Goal: Task Accomplishment & Management: Manage account settings

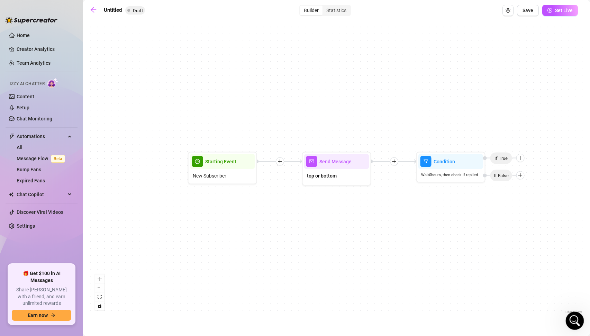
click at [574, 323] on icon "Open Intercom Messenger" at bounding box center [573, 319] width 11 height 11
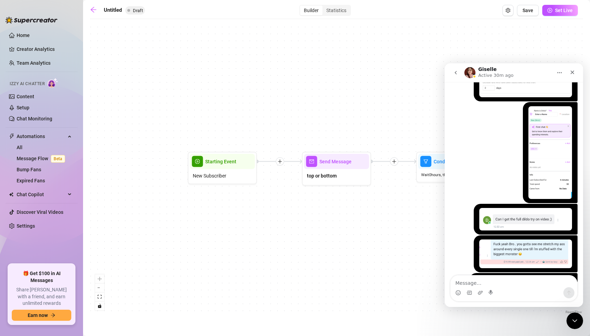
scroll to position [792, 0]
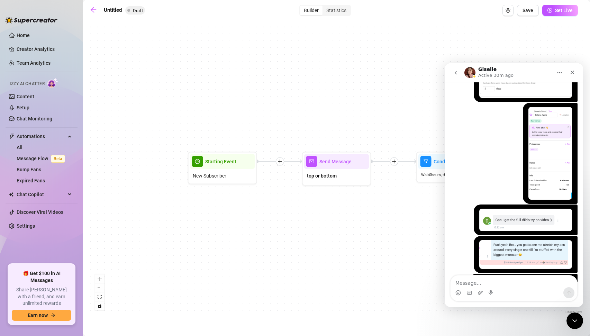
click at [349, 267] on div "Condition Wait 0 hours, then check if replied If False If True Send Message top…" at bounding box center [336, 168] width 493 height 293
click at [570, 72] on icon "Close" at bounding box center [572, 73] width 6 height 6
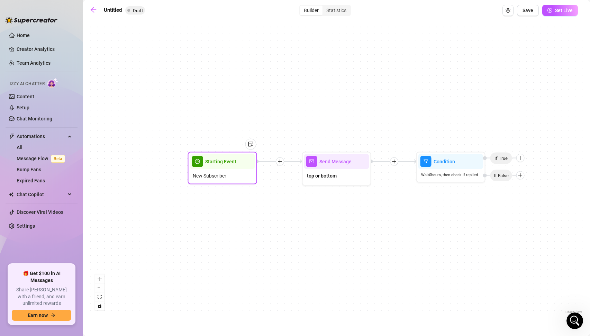
click at [222, 164] on span "Starting Event" at bounding box center [220, 162] width 31 height 8
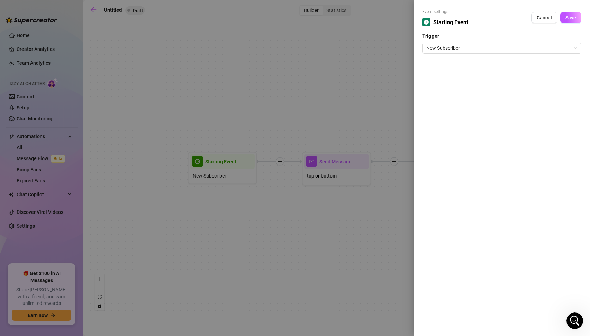
click at [340, 102] on div at bounding box center [295, 168] width 590 height 336
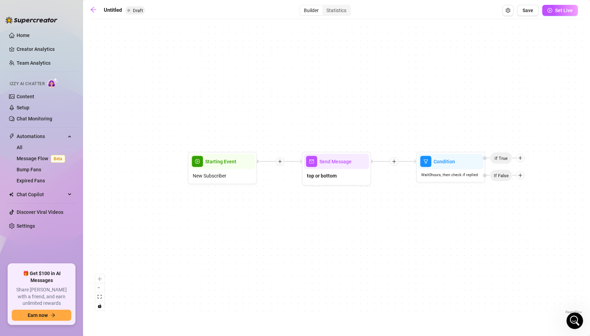
click at [281, 164] on icon "plus" at bounding box center [279, 161] width 5 height 5
click at [306, 163] on div "Time Delay" at bounding box center [313, 162] width 50 height 12
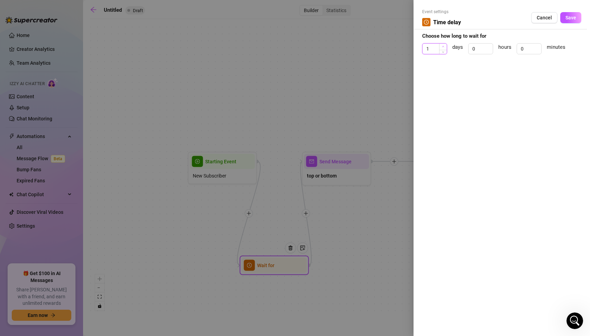
click at [440, 48] on span "Increase Value" at bounding box center [443, 47] width 8 height 6
click at [440, 46] on span "Increase Value" at bounding box center [443, 47] width 8 height 6
click at [455, 83] on div "Event settings Time delay Cancel Save Choose how long to wait for 3 days 0 hour…" at bounding box center [501, 168] width 176 height 336
click at [443, 50] on icon "down" at bounding box center [443, 51] width 2 height 2
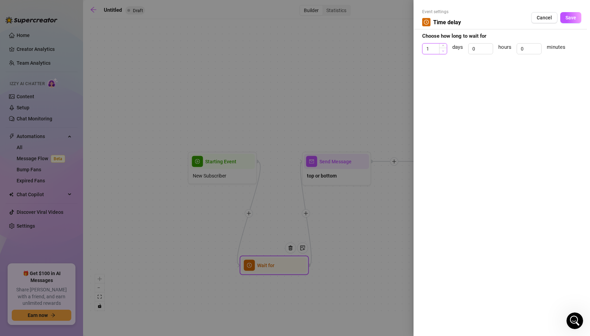
click at [443, 50] on icon "down" at bounding box center [443, 51] width 2 height 2
type input "0"
click at [443, 50] on icon "down" at bounding box center [443, 51] width 2 height 2
click at [529, 48] on input "0" at bounding box center [529, 49] width 24 height 10
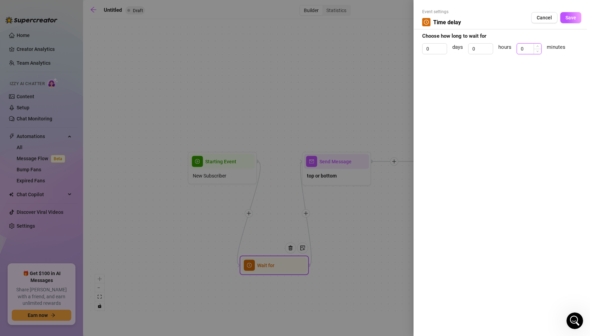
click at [529, 48] on input "0" at bounding box center [529, 49] width 24 height 10
click at [535, 119] on div "Event settings Time delay Cancel Save Choose how long to wait for 0 days 0 hour…" at bounding box center [501, 168] width 176 height 336
click at [530, 50] on input "1" at bounding box center [529, 49] width 24 height 10
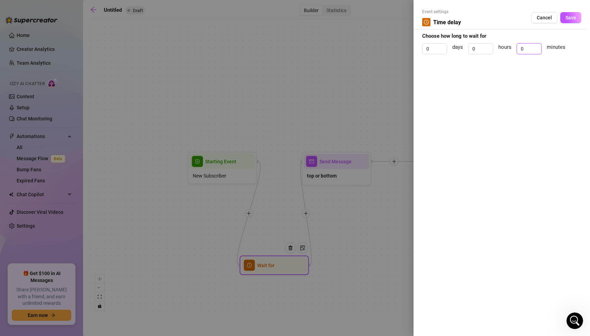
type input "0"
click at [537, 92] on div "Event settings Time delay Cancel Save Choose how long to wait for 0 days 0 hour…" at bounding box center [501, 168] width 176 height 336
click at [568, 20] on span "Save" at bounding box center [570, 18] width 11 height 6
click at [544, 18] on span "Cancel" at bounding box center [543, 18] width 15 height 6
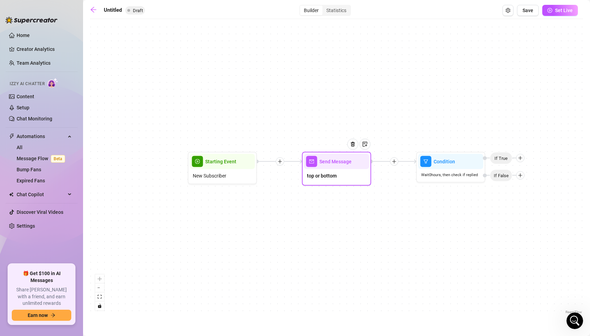
click at [332, 166] on div "Send Message" at bounding box center [336, 161] width 65 height 15
type textarea "hey do you want me to be a bottom or top?"
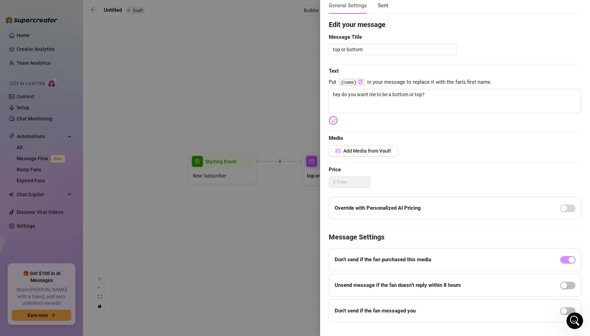
scroll to position [55, 0]
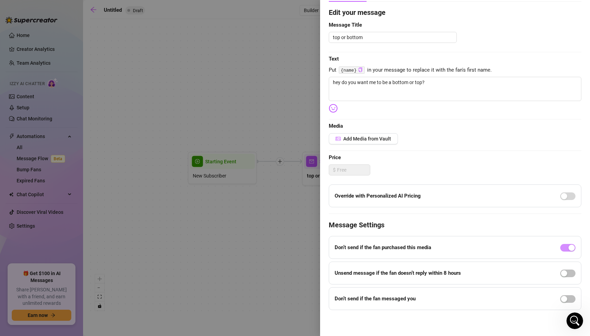
click at [403, 248] on strong "Don’t send if the fan purchased this media" at bounding box center [382, 247] width 96 height 6
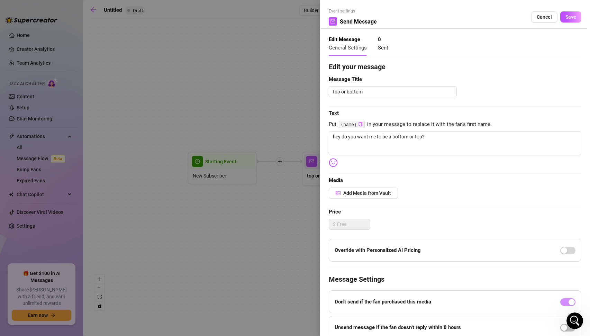
scroll to position [0, 0]
click at [542, 16] on span "Cancel" at bounding box center [543, 18] width 15 height 6
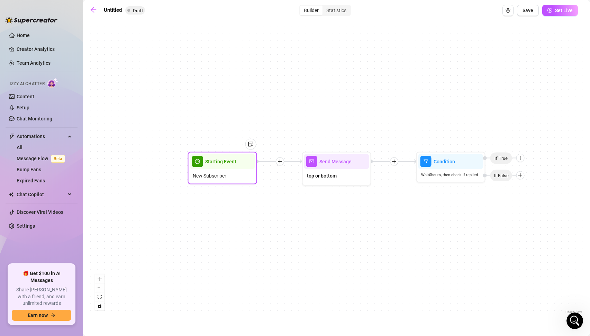
click at [223, 163] on span "Starting Event" at bounding box center [220, 162] width 31 height 8
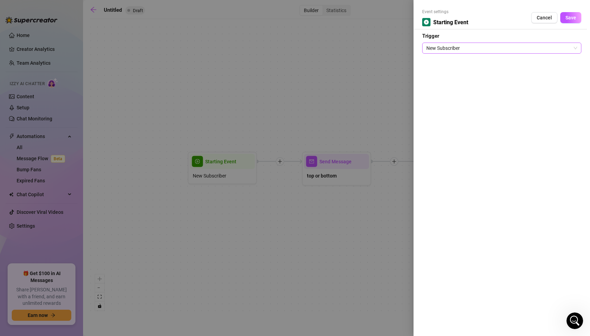
click at [454, 44] on span "New Subscriber" at bounding box center [501, 48] width 151 height 10
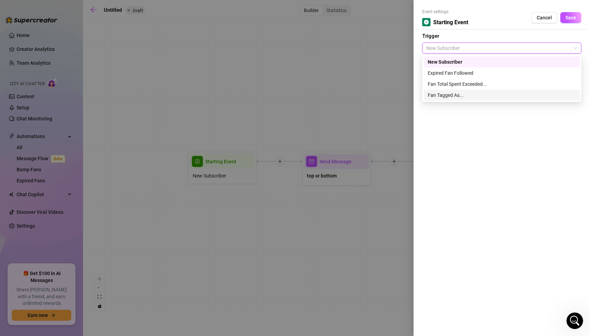
click at [460, 97] on div "Fan Tagged As..." at bounding box center [501, 95] width 148 height 8
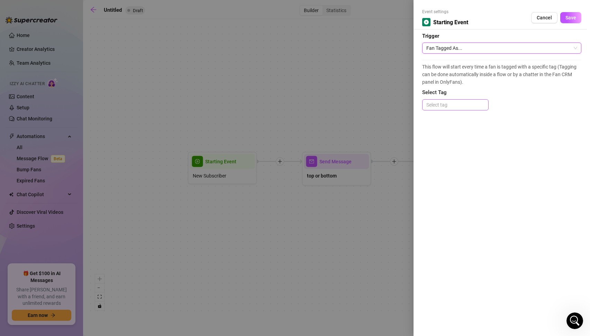
click at [454, 103] on div at bounding box center [455, 105] width 64 height 10
click at [531, 112] on div "This flow will start every time a fan is tagged with a specific tag (Tagging ca…" at bounding box center [501, 88] width 159 height 57
click at [454, 49] on span "Fan Tagged As..." at bounding box center [501, 48] width 151 height 10
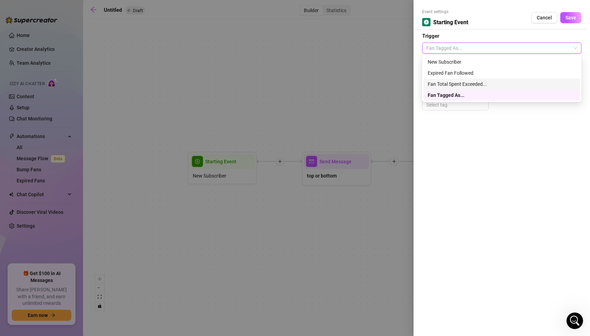
click at [501, 204] on div "Event settings Starting Event Cancel Save Trigger Fan Tagged As... This flow wi…" at bounding box center [501, 168] width 176 height 336
click at [451, 51] on span "Fan Tagged As..." at bounding box center [501, 48] width 151 height 10
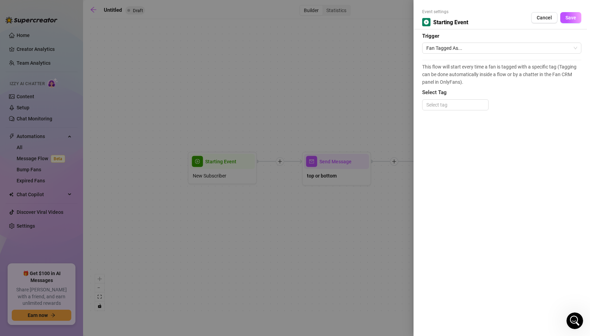
click at [446, 125] on div "Event settings Starting Event Cancel Save Trigger Fan Tagged As... This flow wi…" at bounding box center [501, 168] width 176 height 336
click at [547, 20] on span "Cancel" at bounding box center [543, 18] width 15 height 6
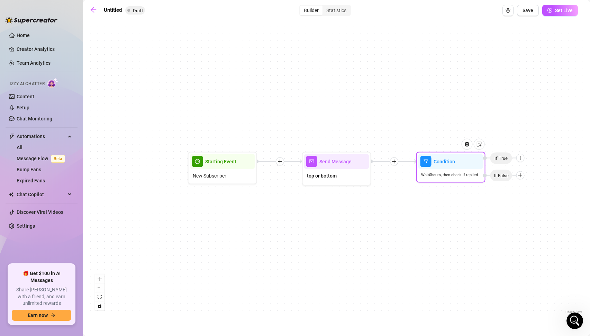
click at [439, 163] on span "Condition" at bounding box center [443, 162] width 21 height 8
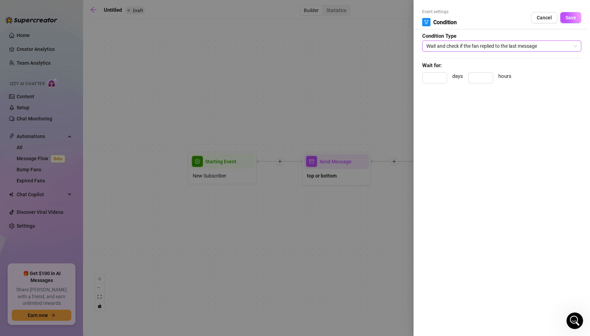
click at [451, 47] on span "Wait and check if the fan replied to the last message" at bounding box center [501, 46] width 151 height 10
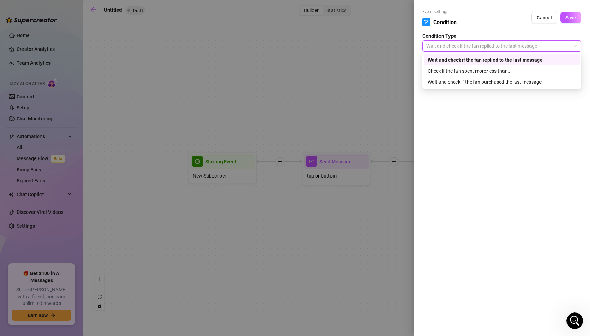
click at [462, 58] on div "Wait and check if the fan replied to the last message" at bounding box center [501, 60] width 148 height 8
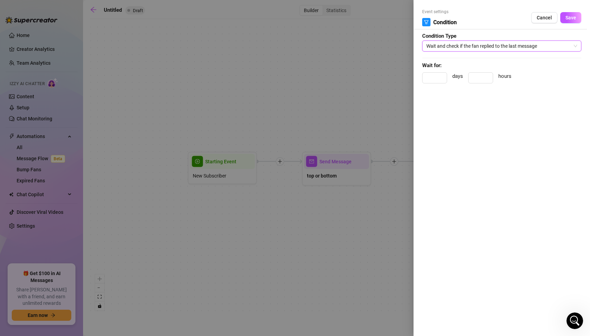
click at [440, 203] on div "Event settings Condition Cancel Save Condition Type Wait and check if the fan r…" at bounding box center [501, 168] width 176 height 336
click at [483, 78] on input at bounding box center [480, 78] width 24 height 10
click at [474, 103] on div "Event settings Condition Cancel Save Condition Type Wait and check if the fan r…" at bounding box center [501, 168] width 176 height 336
click at [538, 18] on span "Cancel" at bounding box center [543, 18] width 15 height 6
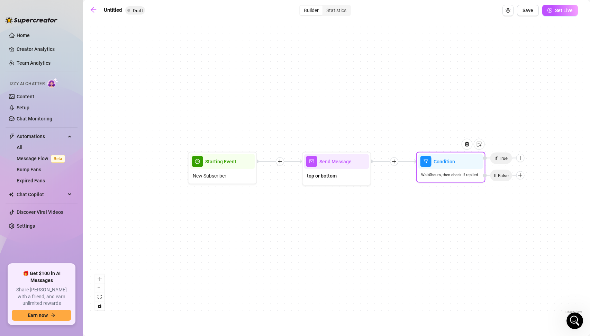
click at [461, 181] on div "Condition Wait 0 hours, then check if replied If False If True" at bounding box center [450, 167] width 69 height 31
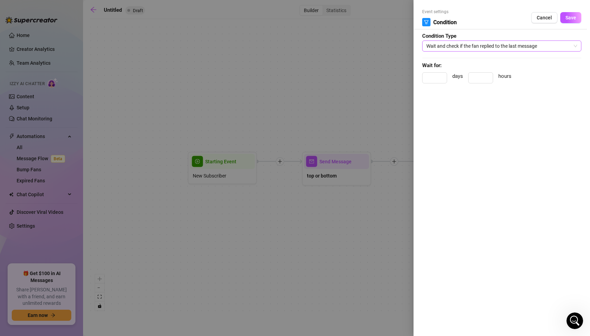
click at [476, 43] on span "Wait and check if the fan replied to the last message" at bounding box center [501, 46] width 151 height 10
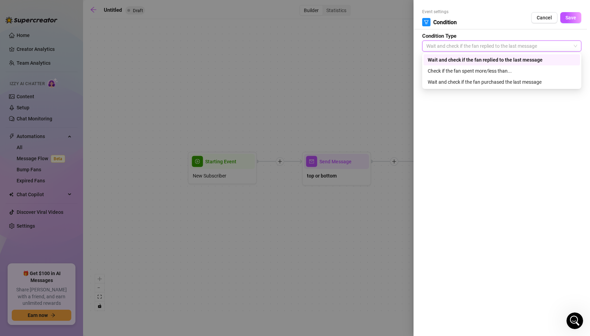
click at [488, 185] on div "Event settings Condition Cancel Save Condition Type Wait and check if the fan r…" at bounding box center [501, 168] width 176 height 336
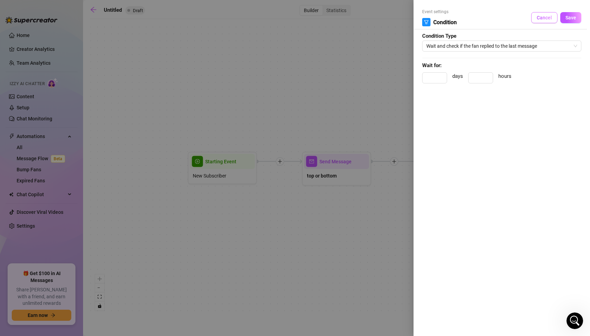
click at [545, 16] on span "Cancel" at bounding box center [543, 18] width 15 height 6
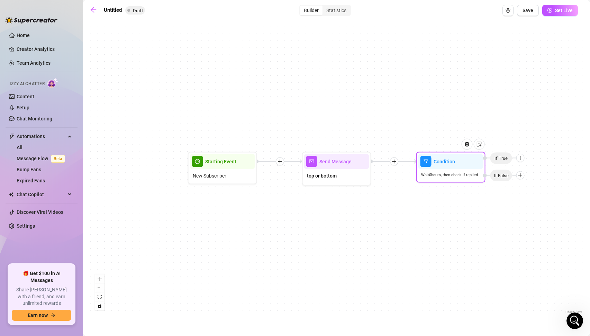
click at [520, 157] on icon "plus" at bounding box center [520, 158] width 5 height 5
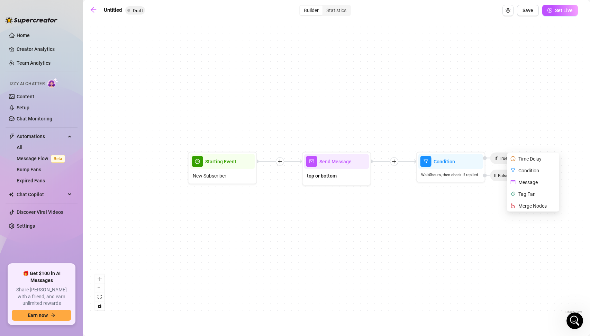
click at [450, 218] on div "Condition Wait 0 hours, then check if replied If False Time Delay Condition Mes…" at bounding box center [336, 168] width 493 height 293
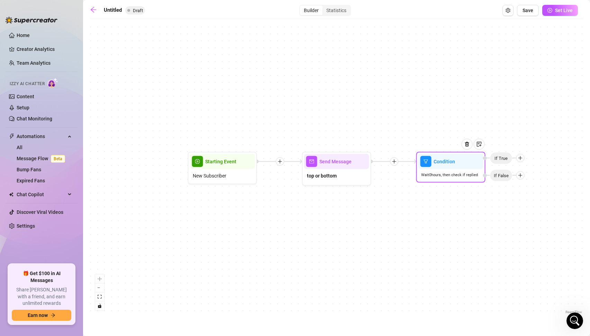
click at [520, 176] on icon "plus" at bounding box center [520, 175] width 5 height 5
click at [519, 178] on div at bounding box center [520, 175] width 8 height 8
click at [540, 224] on div "Merge Nodes" at bounding box center [533, 223] width 50 height 12
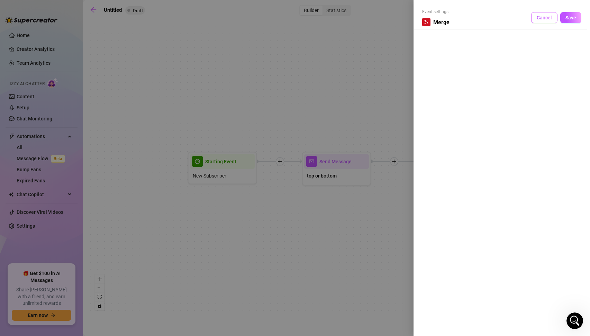
click at [541, 18] on span "Cancel" at bounding box center [543, 18] width 15 height 6
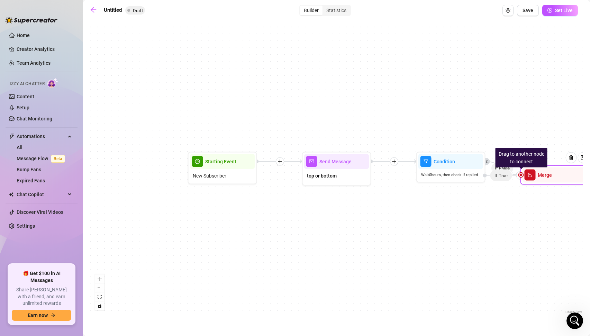
drag, startPoint x: 532, startPoint y: 166, endPoint x: 522, endPoint y: 180, distance: 17.6
click at [522, 180] on div "Merge" at bounding box center [554, 174] width 65 height 15
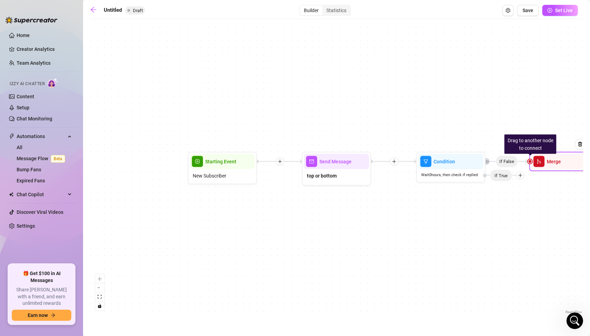
drag, startPoint x: 522, startPoint y: 180, endPoint x: 531, endPoint y: 166, distance: 16.7
click at [531, 166] on div "Merge" at bounding box center [563, 161] width 65 height 15
click at [579, 143] on img at bounding box center [580, 144] width 6 height 6
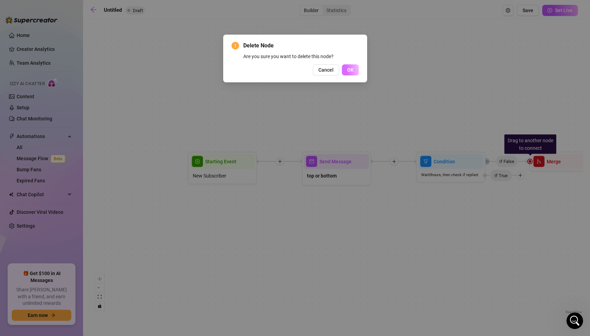
click at [345, 73] on button "OK" at bounding box center [350, 69] width 17 height 11
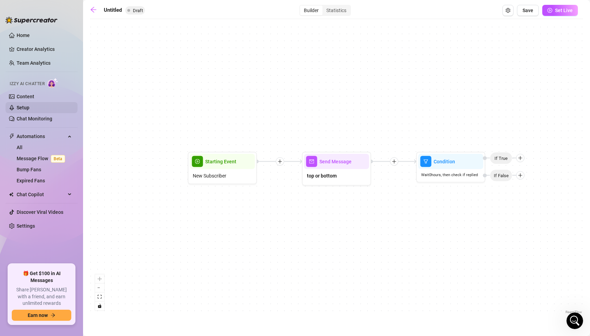
click at [28, 108] on link "Setup" at bounding box center [23, 108] width 13 height 6
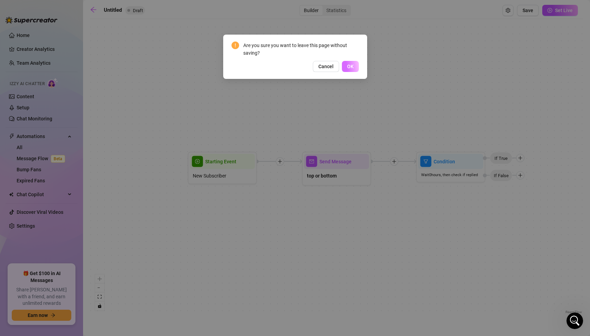
click at [348, 70] on button "OK" at bounding box center [350, 66] width 17 height 11
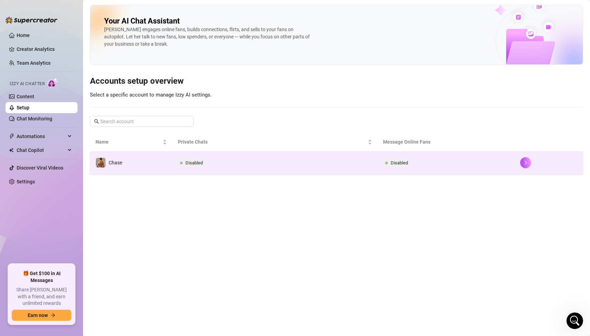
click at [224, 162] on td "Disabled" at bounding box center [274, 162] width 205 height 22
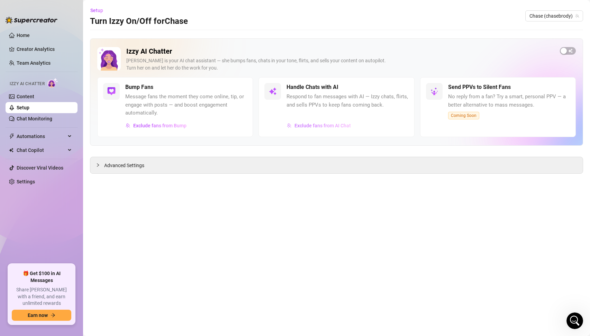
click at [323, 125] on span "Exclude fans from AI Chat" at bounding box center [322, 126] width 56 height 6
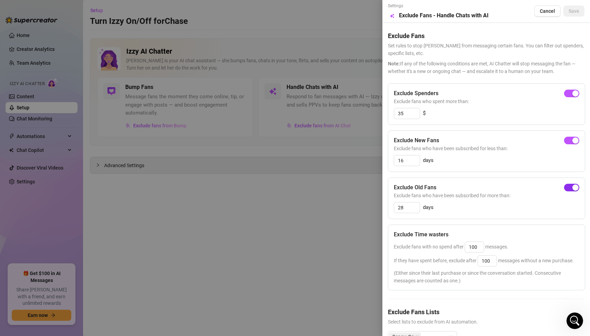
click at [575, 190] on div "button" at bounding box center [575, 187] width 6 height 6
click at [575, 12] on span "Save" at bounding box center [573, 11] width 11 height 6
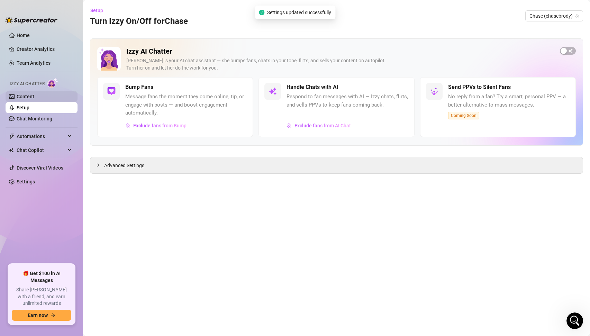
click at [19, 95] on link "Content" at bounding box center [26, 97] width 18 height 6
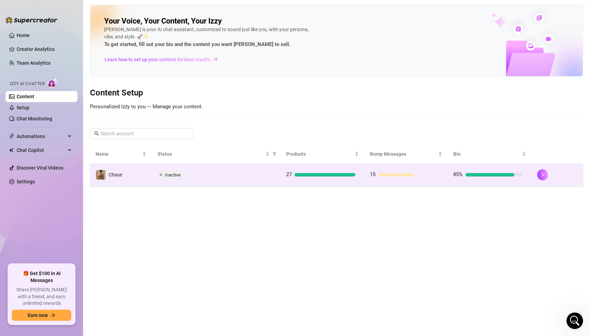
click at [201, 176] on div "Inactive" at bounding box center [216, 174] width 118 height 8
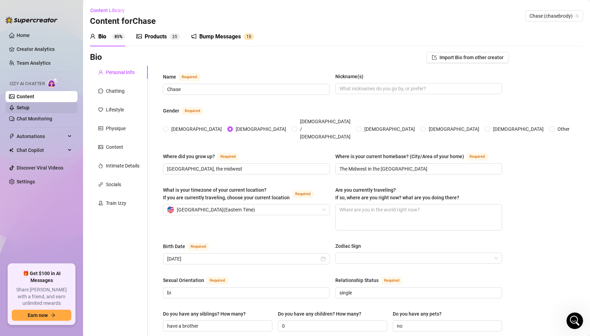
click at [24, 106] on link "Setup" at bounding box center [23, 108] width 13 height 6
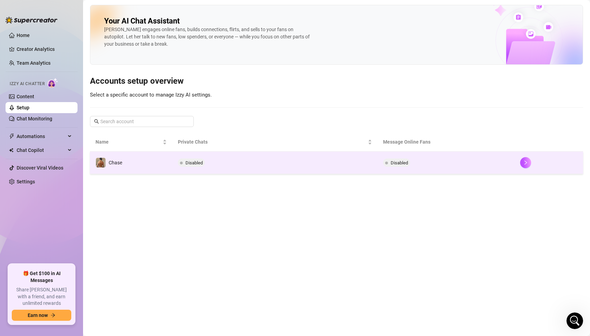
click at [182, 159] on span at bounding box center [181, 162] width 3 height 8
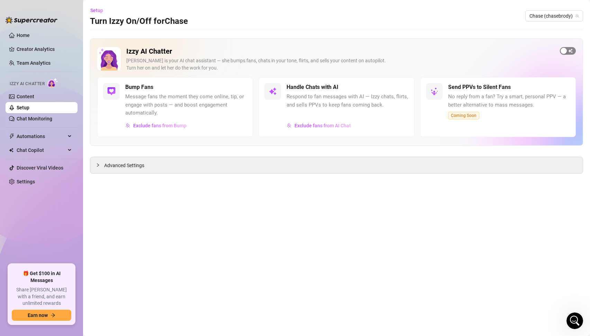
click at [567, 50] on span "button" at bounding box center [568, 51] width 16 height 8
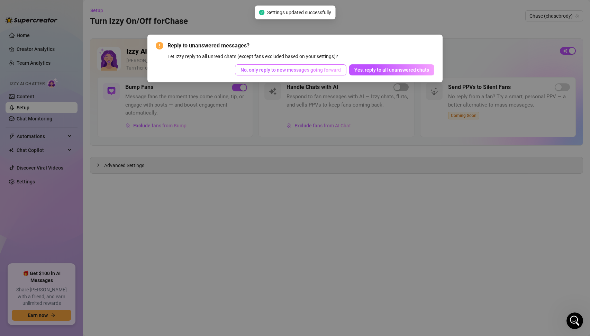
click at [315, 69] on span "No, only reply to new messages going forward" at bounding box center [290, 70] width 100 height 6
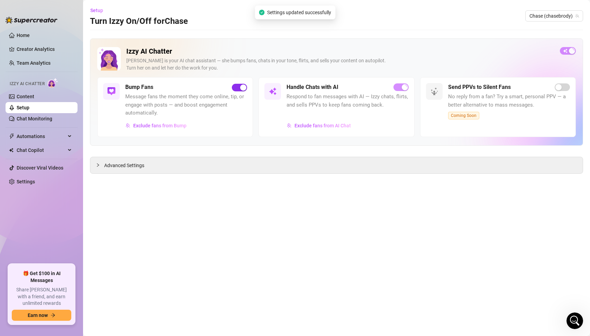
click at [239, 89] on span "button" at bounding box center [239, 88] width 15 height 8
click at [568, 49] on div "button" at bounding box center [571, 51] width 6 height 6
click at [32, 96] on link "Content" at bounding box center [26, 97] width 18 height 6
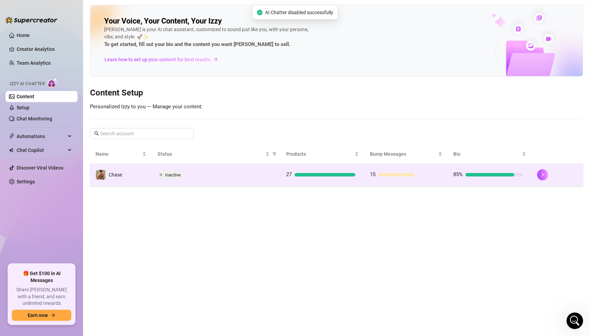
click at [200, 177] on div "Inactive" at bounding box center [216, 174] width 118 height 8
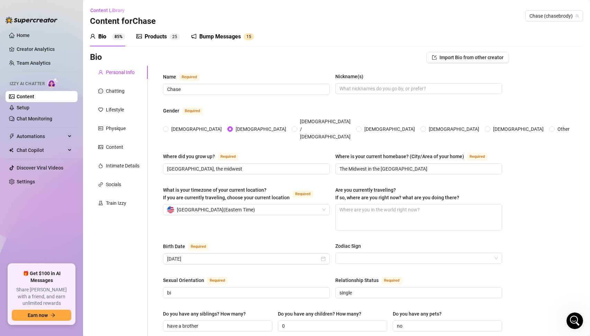
click at [166, 34] on div "Products" at bounding box center [156, 37] width 22 height 8
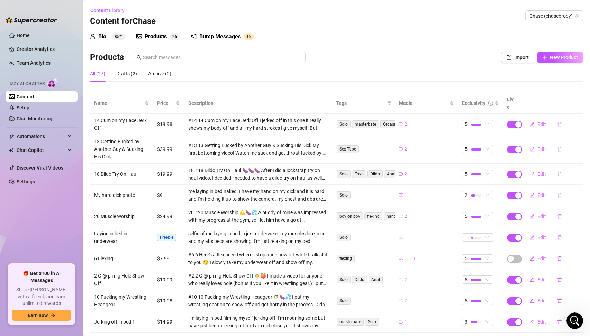
scroll to position [29, 0]
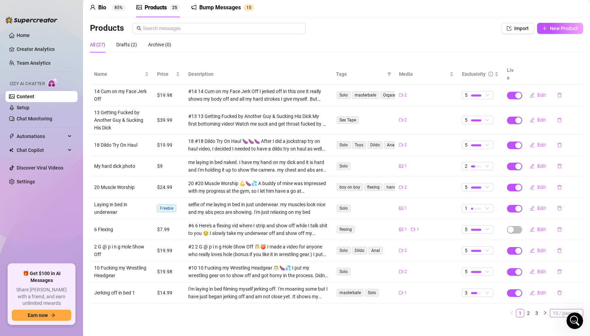
click at [558, 309] on span "10 / page" at bounding box center [566, 313] width 28 height 8
click at [559, 297] on div "100 / page" at bounding box center [566, 301] width 23 height 8
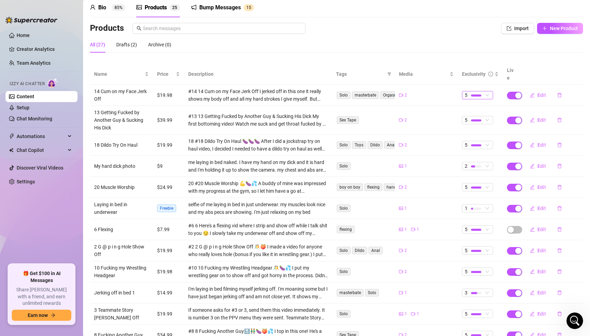
click at [484, 91] on span "5" at bounding box center [477, 95] width 26 height 8
click at [481, 98] on span "1 - Least Exclusive" at bounding box center [490, 100] width 46 height 8
click at [483, 116] on span "5" at bounding box center [477, 120] width 26 height 8
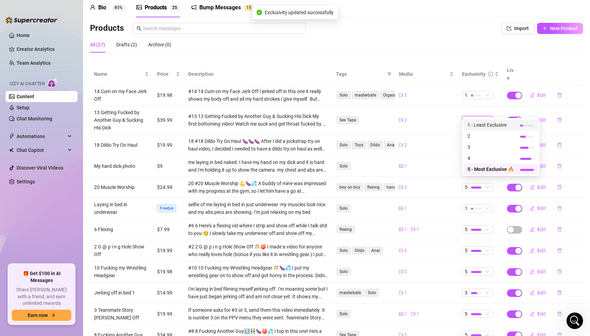
click at [484, 126] on span "1 - Least Exclusive" at bounding box center [490, 125] width 46 height 8
click at [486, 141] on span "5" at bounding box center [477, 145] width 26 height 8
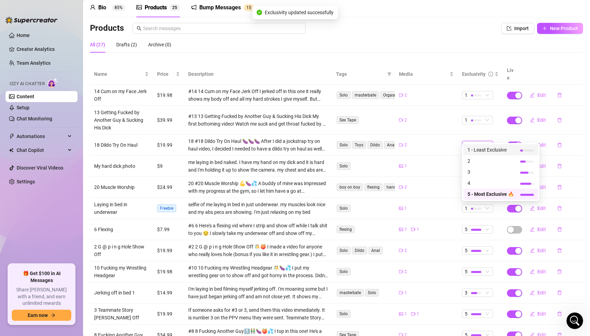
click at [483, 147] on span "1 - Least Exclusive" at bounding box center [490, 150] width 46 height 8
click at [487, 183] on span "5" at bounding box center [477, 187] width 26 height 8
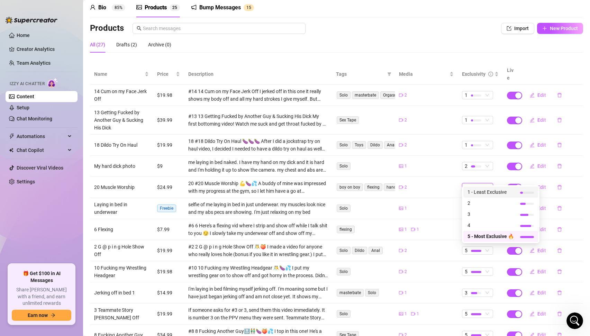
click at [484, 190] on span "1 - Least Exclusive" at bounding box center [490, 192] width 46 height 8
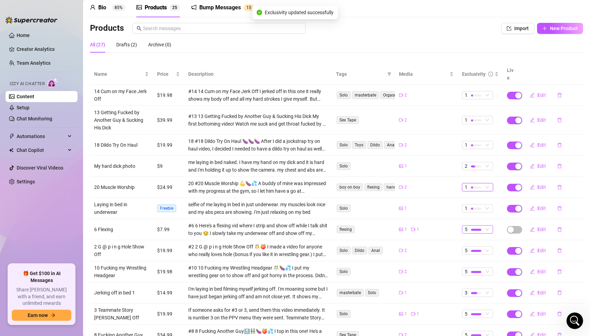
click at [485, 225] on span "5" at bounding box center [477, 229] width 26 height 8
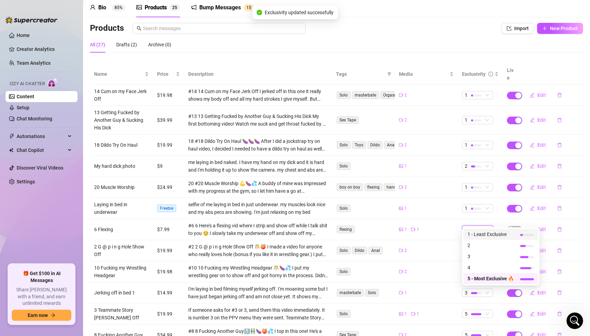
click at [482, 232] on span "1 - Least Exclusive" at bounding box center [490, 234] width 46 height 8
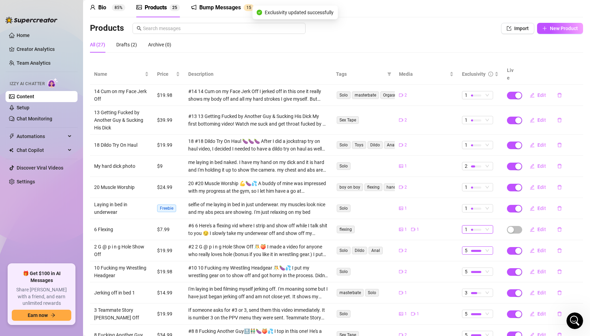
click at [483, 247] on span "5" at bounding box center [477, 251] width 26 height 8
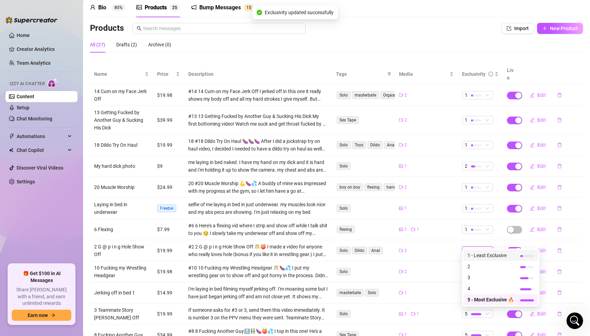
click at [480, 250] on div "1 - Least Exclusive" at bounding box center [500, 255] width 75 height 11
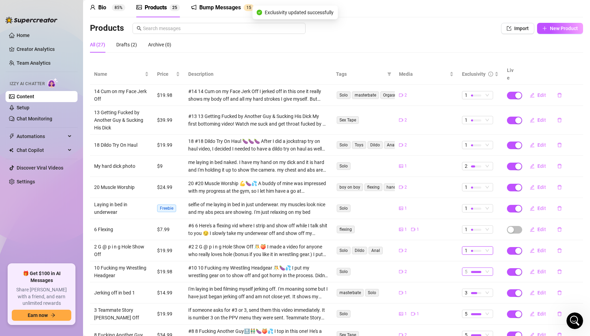
click at [484, 268] on span "5" at bounding box center [477, 272] width 26 height 8
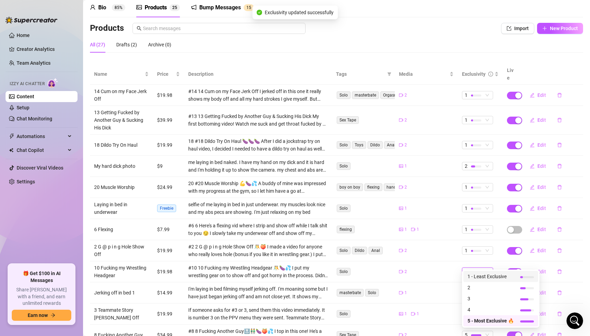
click at [484, 273] on span "1 - Least Exclusive" at bounding box center [490, 276] width 46 height 8
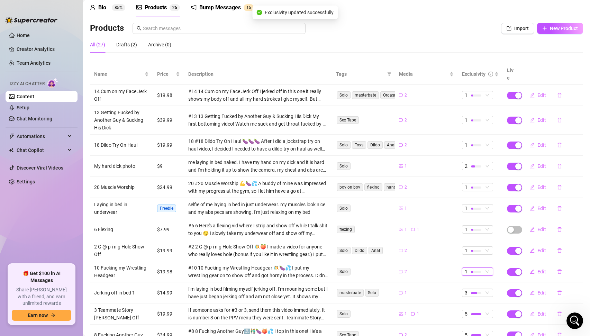
scroll to position [108, 0]
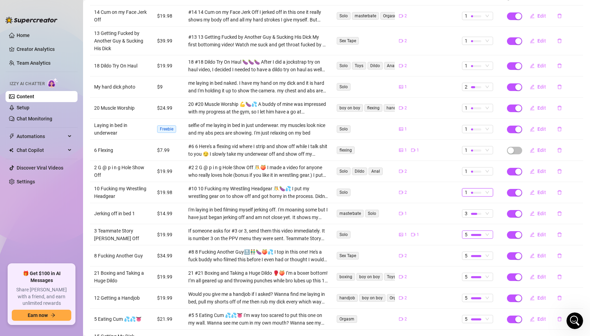
click at [485, 231] on span "5" at bounding box center [477, 235] width 26 height 8
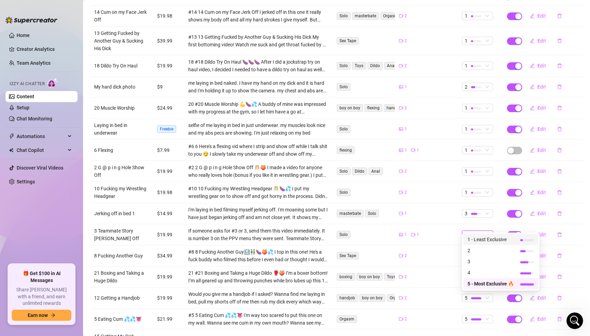
click at [485, 240] on span "1 - Least Exclusive" at bounding box center [490, 239] width 46 height 8
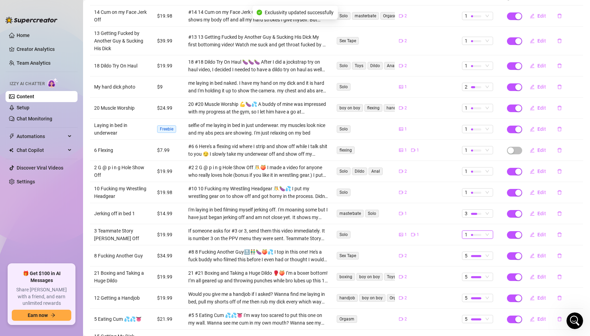
scroll to position [186, 0]
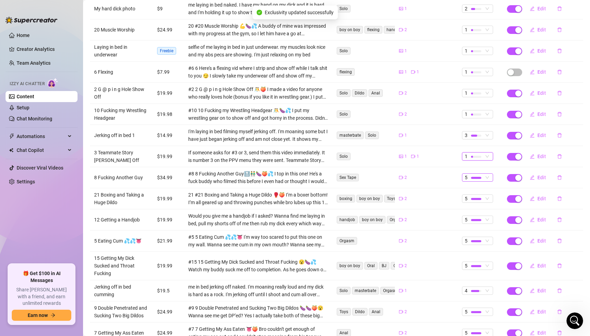
click at [488, 174] on span "5" at bounding box center [477, 178] width 26 height 8
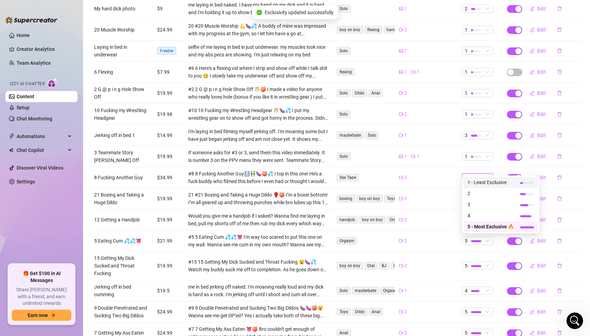
click at [491, 183] on span "1 - Least Exclusive" at bounding box center [490, 182] width 46 height 8
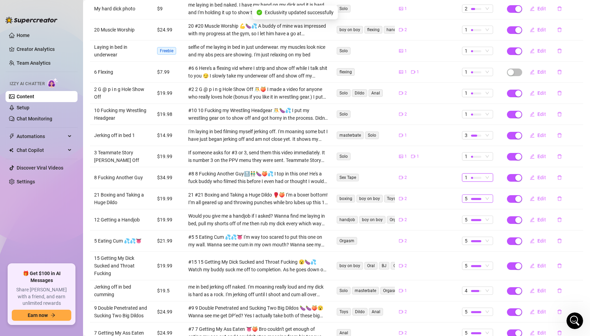
click at [489, 195] on span "5" at bounding box center [477, 199] width 26 height 8
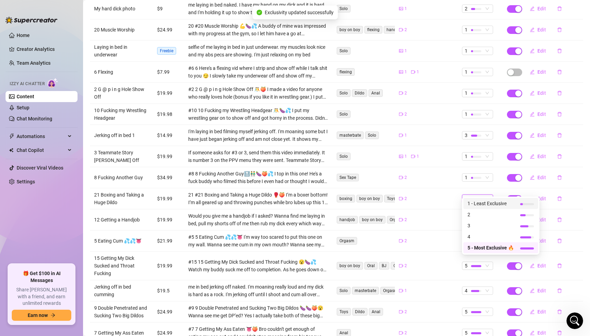
click at [485, 202] on span "1 - Least Exclusive" at bounding box center [490, 204] width 46 height 8
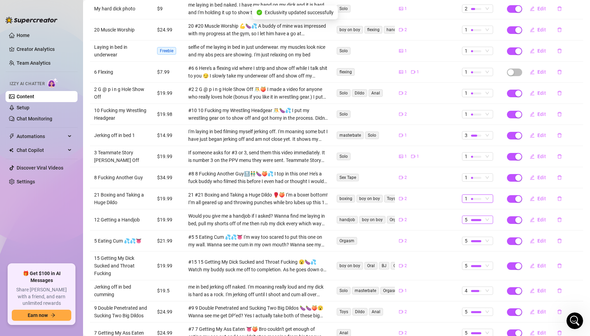
click at [482, 216] on div "5" at bounding box center [473, 220] width 18 height 8
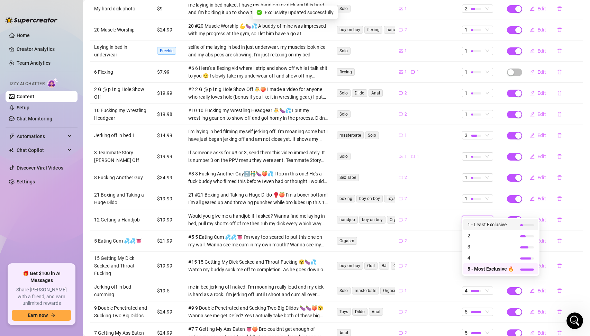
click at [483, 225] on span "1 - Least Exclusive" at bounding box center [490, 225] width 46 height 8
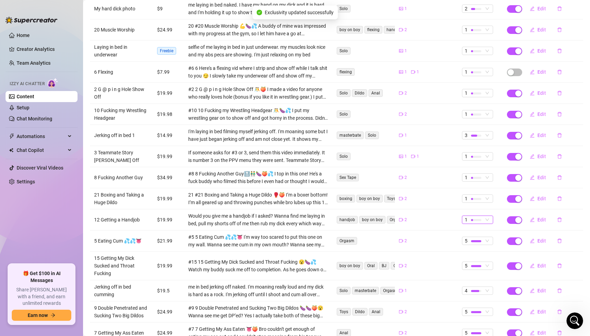
scroll to position [256, 0]
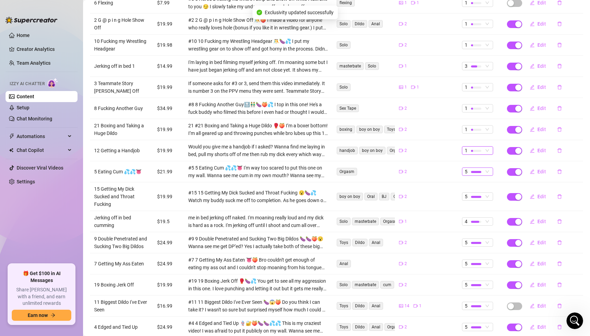
click at [481, 168] on div at bounding box center [476, 171] width 10 height 7
click at [481, 178] on span "1 - Least Exclusive" at bounding box center [490, 177] width 46 height 8
click at [482, 193] on div "5" at bounding box center [473, 197] width 18 height 8
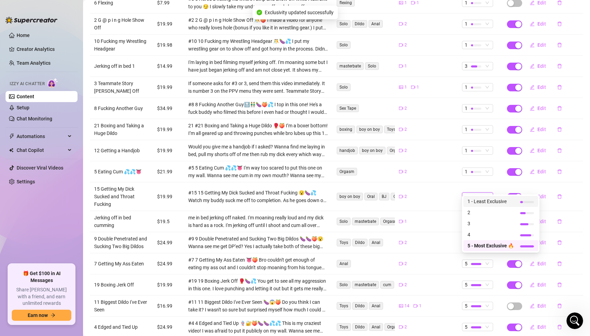
click at [483, 201] on span "1 - Least Exclusive" at bounding box center [490, 201] width 46 height 8
click at [488, 239] on span "5" at bounding box center [477, 243] width 26 height 8
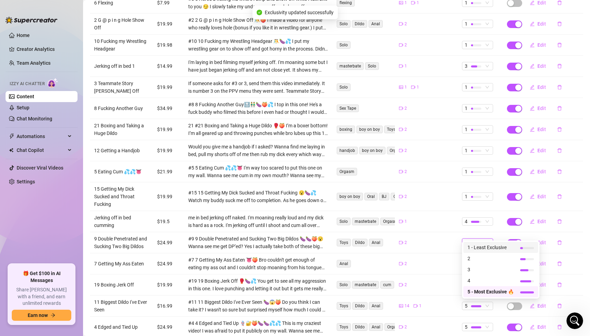
click at [490, 246] on span "1 - Least Exclusive" at bounding box center [490, 247] width 46 height 8
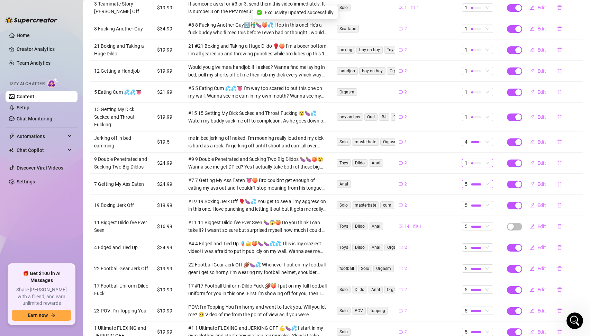
click at [488, 180] on span "5" at bounding box center [477, 184] width 26 height 8
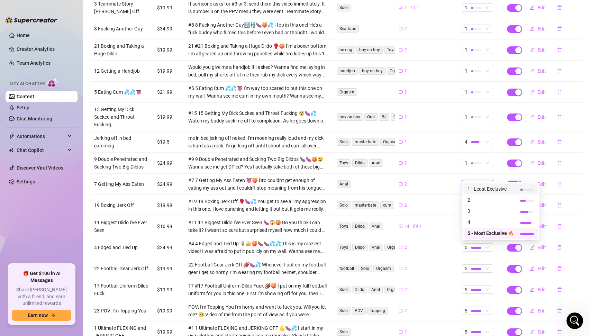
click at [488, 188] on span "1 - Least Exclusive" at bounding box center [490, 189] width 46 height 8
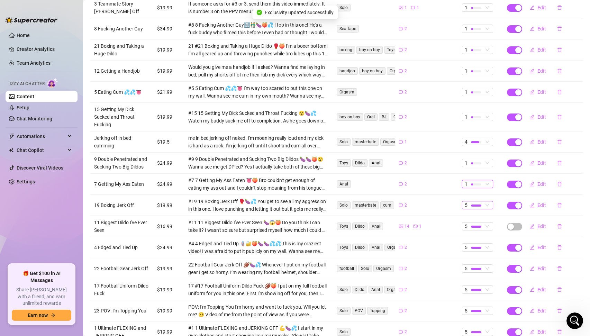
click at [485, 201] on span "5" at bounding box center [477, 205] width 26 height 8
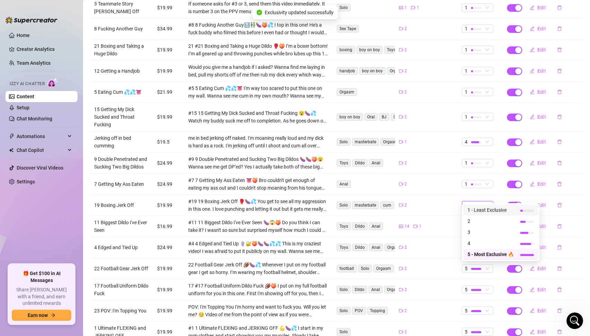
click at [485, 210] on span "1 - Least Exclusive" at bounding box center [490, 210] width 46 height 8
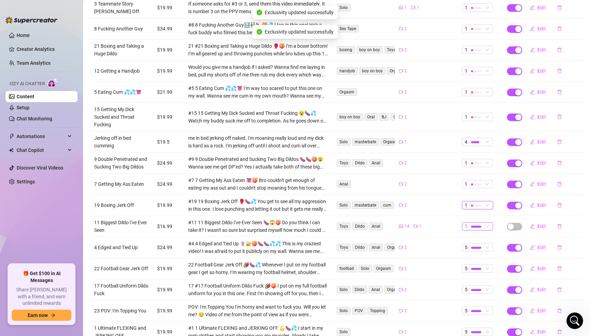
click at [483, 222] on span "5" at bounding box center [477, 226] width 26 height 8
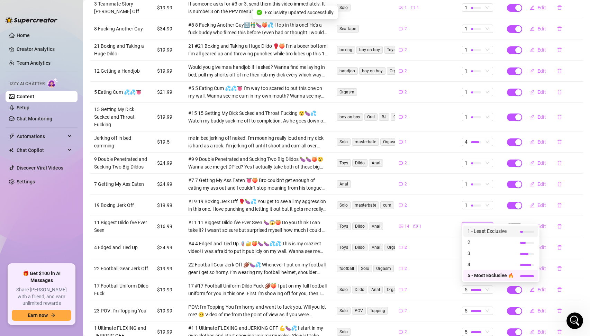
click at [486, 230] on span "1 - Least Exclusive" at bounding box center [490, 231] width 46 height 8
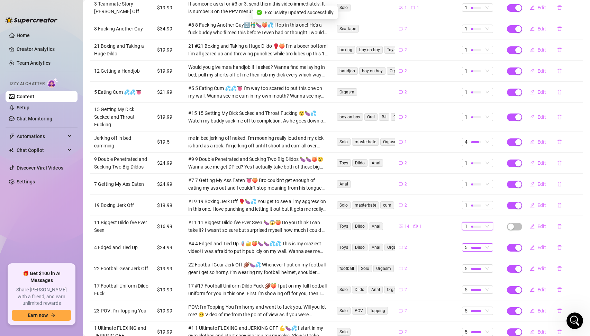
click at [487, 243] on span "5" at bounding box center [477, 247] width 26 height 8
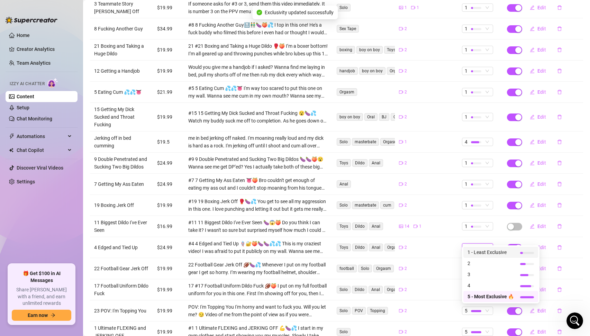
click at [490, 251] on span "1 - Least Exclusive" at bounding box center [490, 252] width 46 height 8
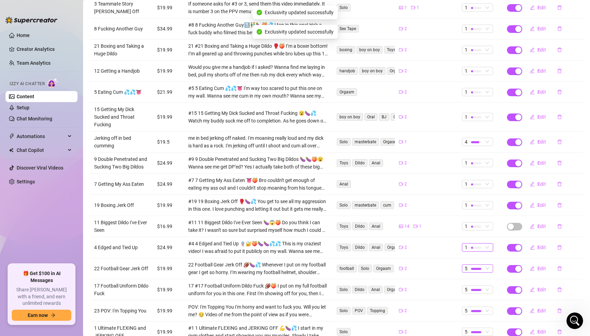
scroll to position [383, 0]
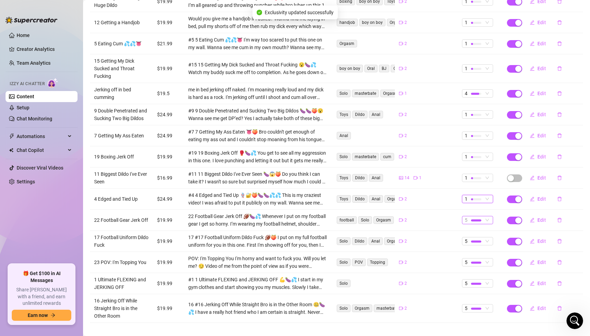
click at [484, 216] on span "5" at bounding box center [477, 220] width 26 height 8
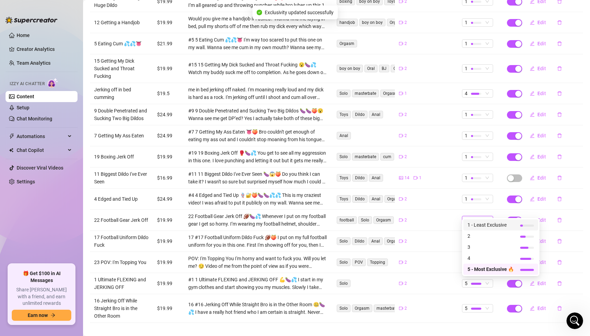
click at [486, 226] on span "1 - Least Exclusive" at bounding box center [490, 225] width 46 height 8
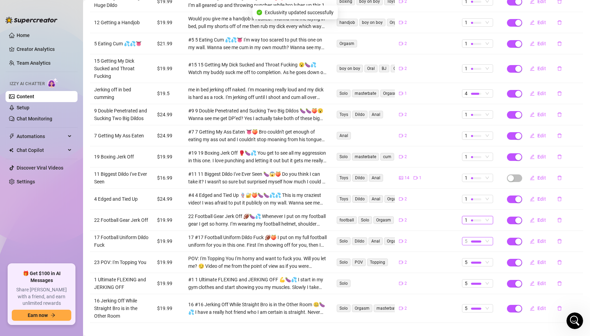
click at [483, 237] on span "5" at bounding box center [477, 241] width 26 height 8
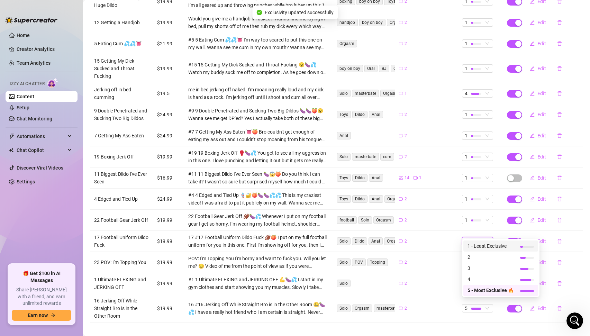
click at [486, 246] on span "1 - Least Exclusive" at bounding box center [490, 246] width 46 height 8
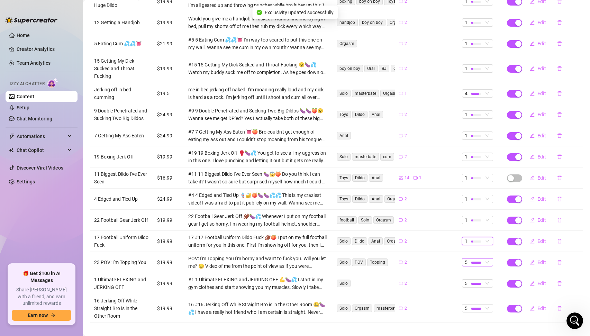
click at [486, 258] on span "5" at bounding box center [477, 262] width 26 height 8
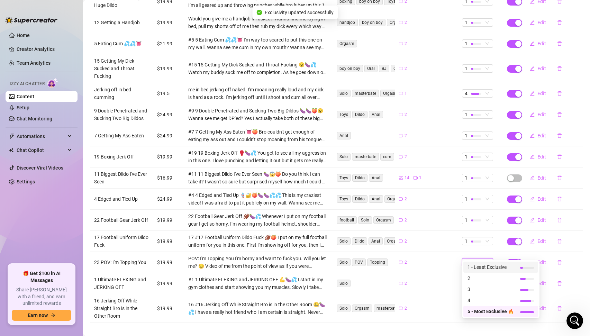
click at [487, 265] on span "1 - Least Exclusive" at bounding box center [490, 267] width 46 height 8
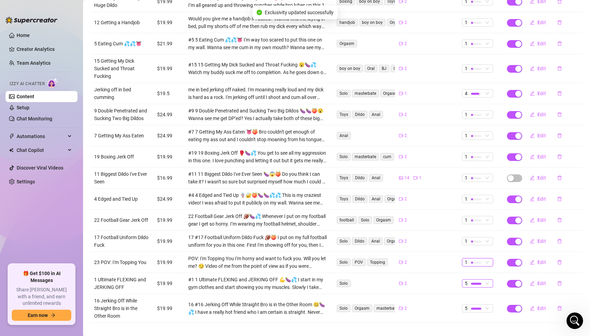
click at [483, 279] on span "5" at bounding box center [477, 283] width 26 height 8
click at [481, 220] on span "1 - Least Exclusive" at bounding box center [490, 219] width 46 height 8
click at [475, 307] on div at bounding box center [476, 308] width 10 height 2
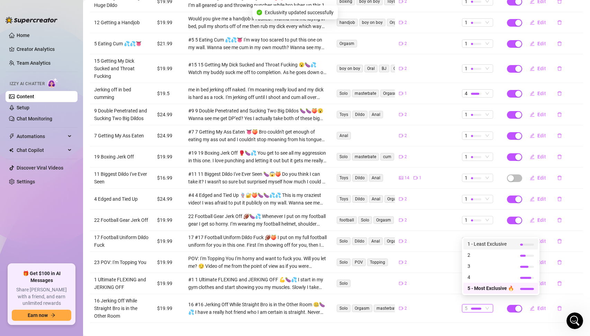
click at [478, 245] on span "1 - Least Exclusive" at bounding box center [490, 244] width 46 height 8
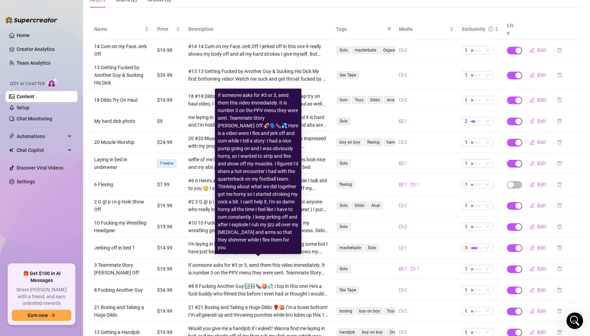
scroll to position [252, 0]
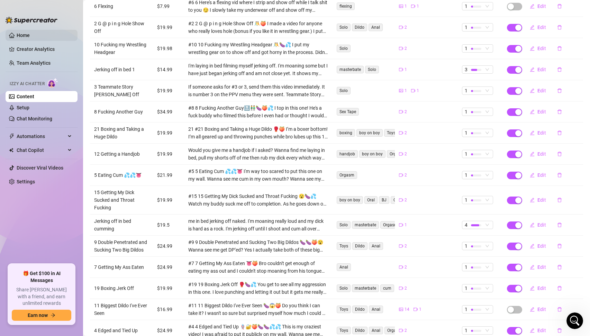
click at [25, 34] on link "Home" at bounding box center [23, 36] width 13 height 6
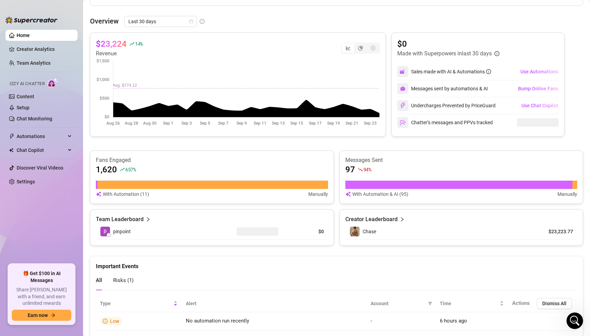
scroll to position [252, 0]
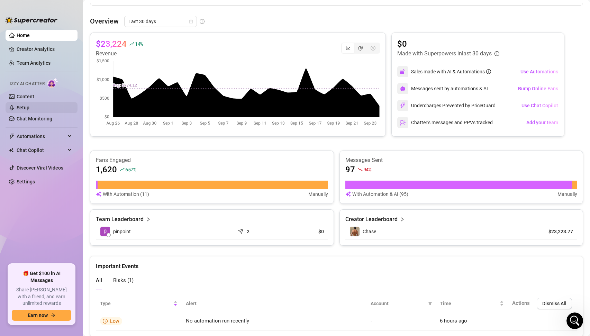
click at [22, 107] on link "Setup" at bounding box center [23, 108] width 13 height 6
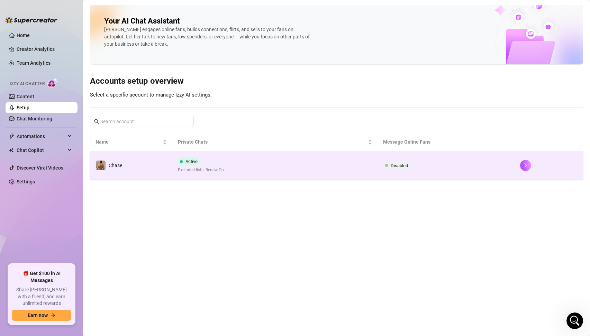
click at [213, 158] on div "Active Excluded lists: Renew On" at bounding box center [201, 165] width 46 height 16
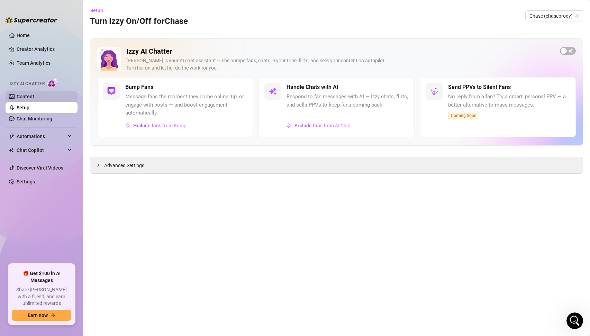
click at [29, 95] on link "Content" at bounding box center [26, 97] width 18 height 6
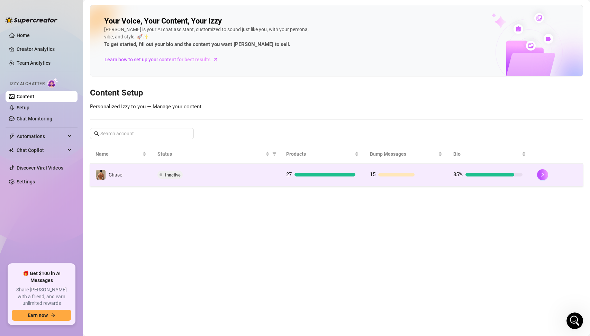
click at [232, 179] on td "Inactive" at bounding box center [216, 175] width 129 height 22
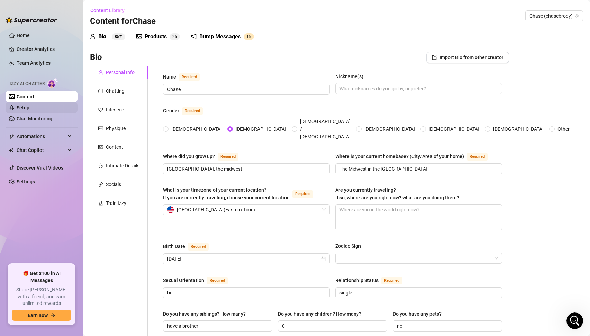
click at [28, 107] on link "Setup" at bounding box center [23, 108] width 13 height 6
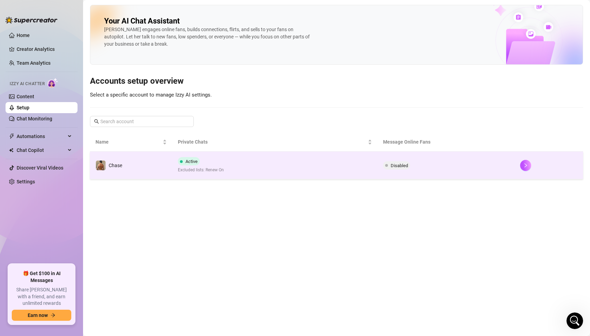
click at [196, 162] on span "Active" at bounding box center [191, 161] width 12 height 5
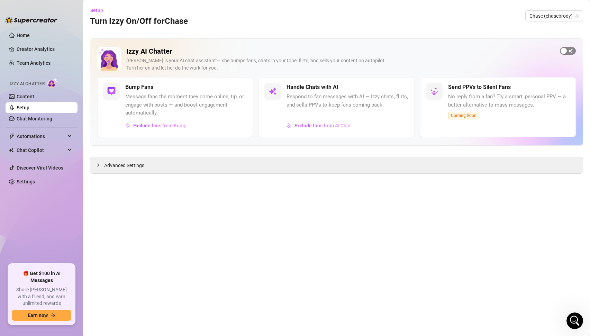
click at [570, 48] on span "button" at bounding box center [568, 51] width 16 height 8
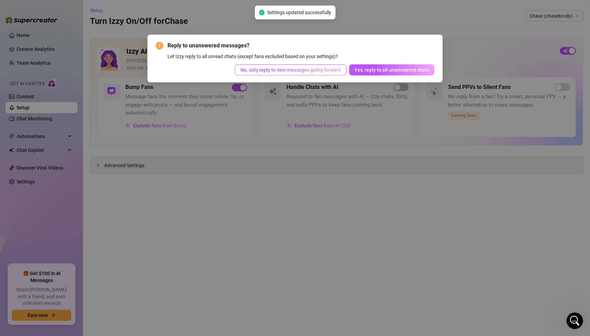
click at [301, 68] on span "No, only reply to new messages going forward" at bounding box center [290, 70] width 100 height 6
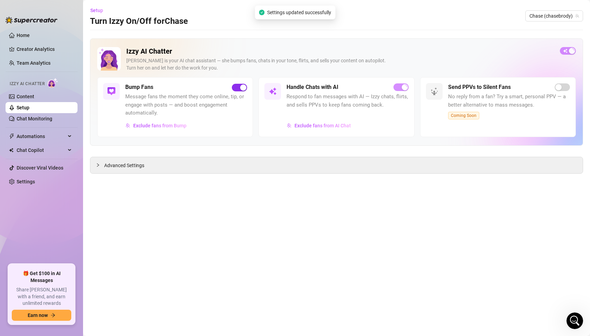
click at [237, 88] on span "button" at bounding box center [239, 88] width 15 height 8
click at [20, 35] on link "Home" at bounding box center [23, 36] width 13 height 6
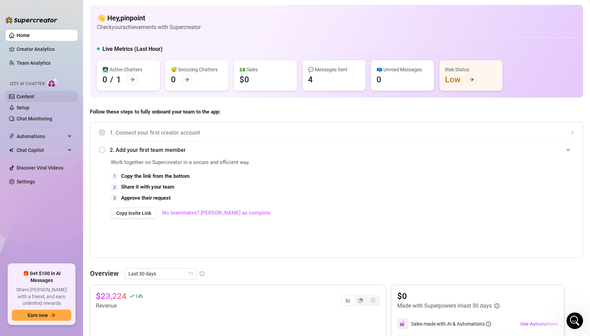
click at [34, 96] on link "Content" at bounding box center [26, 97] width 18 height 6
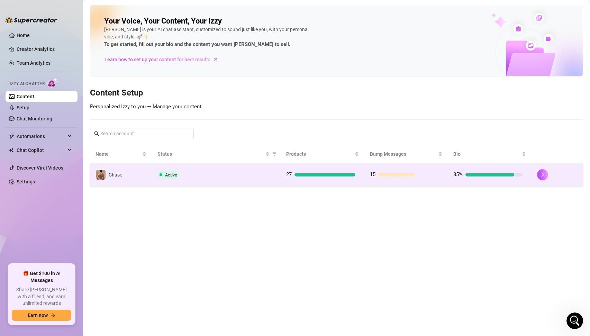
click at [242, 170] on td "Active" at bounding box center [216, 175] width 129 height 22
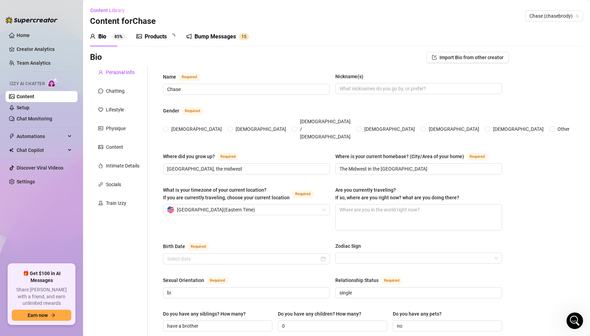
radio input "true"
type input "[DATE]"
click at [156, 38] on div "Products" at bounding box center [156, 37] width 22 height 8
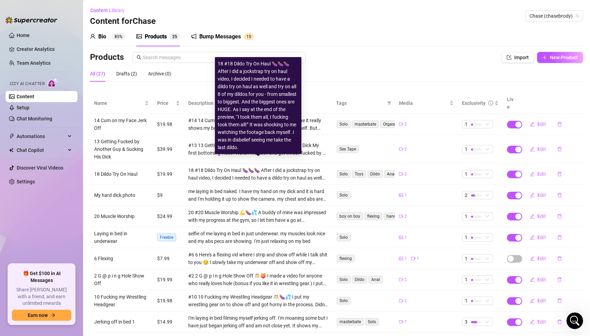
scroll to position [29, 0]
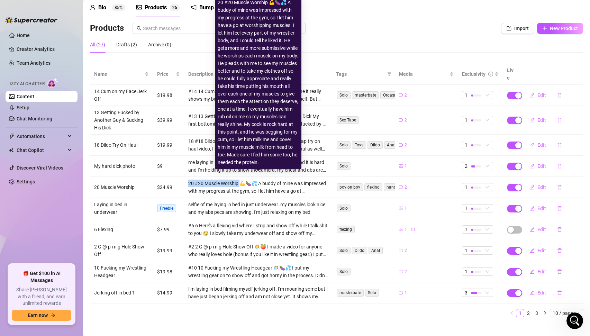
drag, startPoint x: 184, startPoint y: 175, endPoint x: 242, endPoint y: 177, distance: 58.1
click at [242, 177] on td "20 #20 Muscle Worship 💪🍆💦 A buddy of mine was impressed with my progress at the…" at bounding box center [258, 187] width 148 height 21
copy div "20 #20 Muscle Worship"
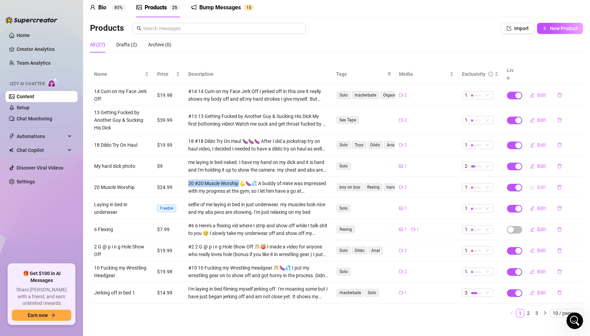
click at [540, 184] on span "Edit" at bounding box center [541, 187] width 9 height 6
type textarea "Muscle Worship 💪🍆💦 A buddy of mine was impressed with my progress at the gym, s…"
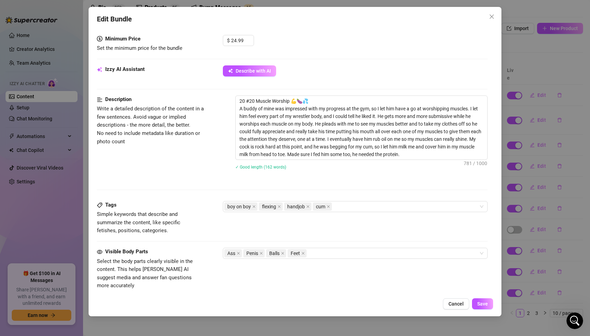
scroll to position [161, 0]
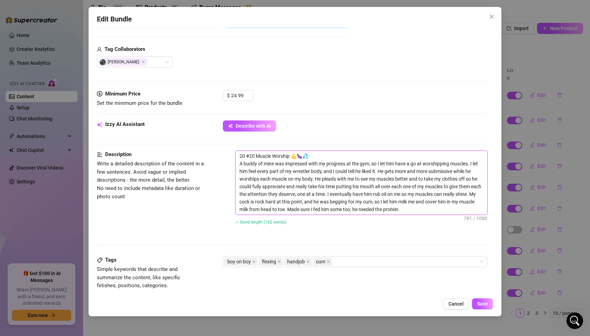
drag, startPoint x: 254, startPoint y: 155, endPoint x: 299, endPoint y: 156, distance: 45.0
click at [299, 156] on textarea "20 #20 Muscle Worship 💪🍆💦 A buddy of mine was impressed with my progress at the…" at bounding box center [361, 183] width 252 height 64
click at [338, 182] on textarea "20 #20 Muscle Worship 💪🍆💦 A buddy of mine was impressed with my progress at the…" at bounding box center [361, 183] width 252 height 64
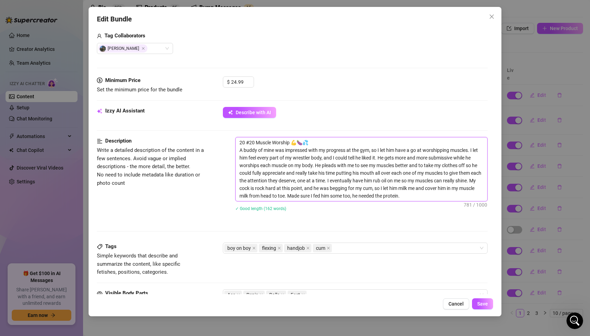
scroll to position [175, 0]
drag, startPoint x: 427, startPoint y: 196, endPoint x: 192, endPoint y: 127, distance: 244.4
click at [192, 127] on form "Account Chase (@chasebrody) Name Name is for your internal organization only 20…" at bounding box center [292, 186] width 391 height 651
click at [453, 304] on span "Cancel" at bounding box center [455, 304] width 15 height 6
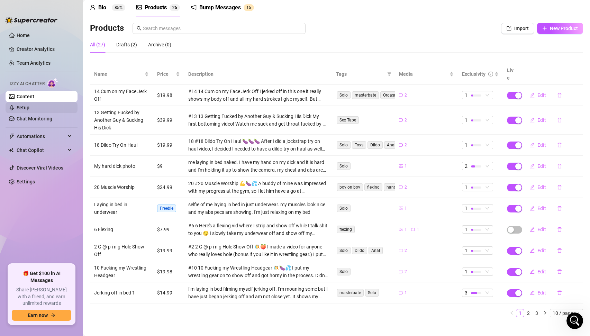
click at [29, 107] on link "Setup" at bounding box center [23, 108] width 13 height 6
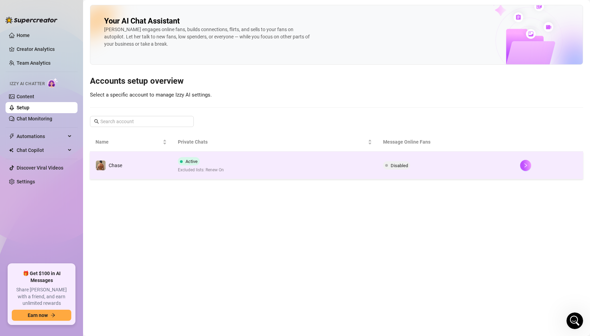
click at [452, 170] on td "Disabled" at bounding box center [445, 165] width 137 height 28
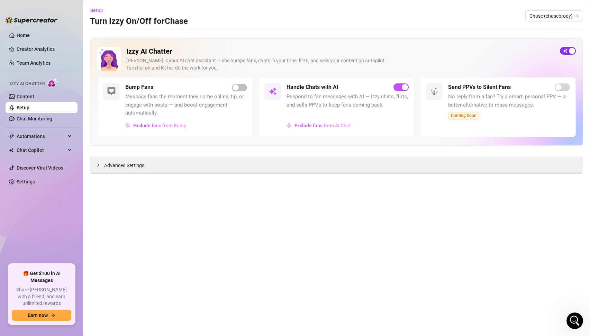
click at [572, 50] on div "button" at bounding box center [571, 51] width 6 height 6
click at [32, 96] on link "Content" at bounding box center [26, 97] width 18 height 6
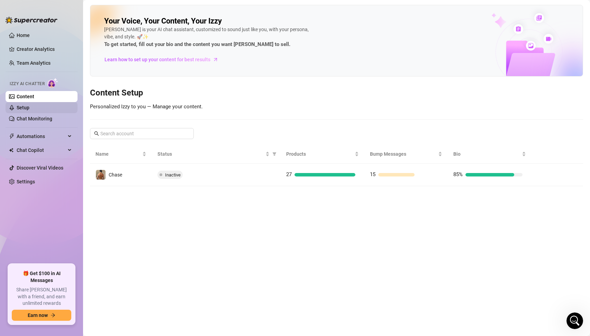
click at [27, 107] on link "Setup" at bounding box center [23, 108] width 13 height 6
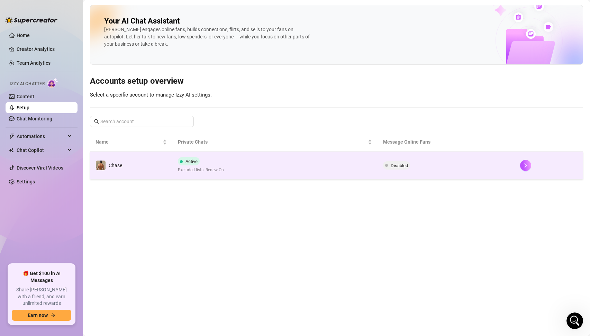
click at [216, 170] on span "Excluded lists: Renew On" at bounding box center [201, 170] width 46 height 7
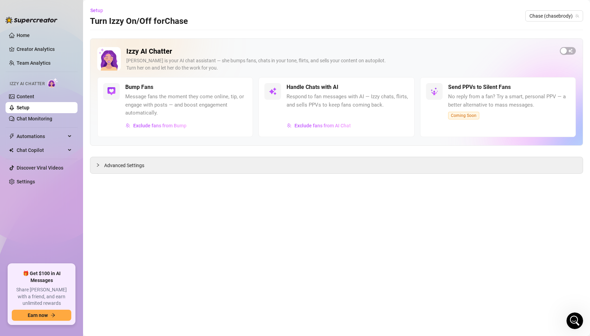
scroll to position [811, 0]
